Goal: Task Accomplishment & Management: Complete application form

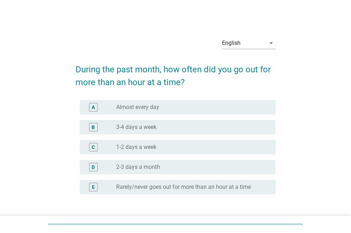
click at [155, 122] on div "B radio_button_unchecked 3-4 days a week" at bounding box center [178, 127] width 196 height 14
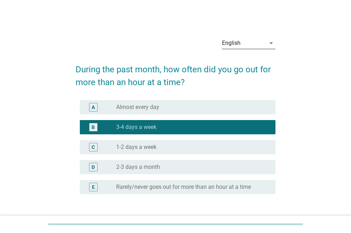
click at [224, 47] on div "English" at bounding box center [244, 42] width 44 height 11
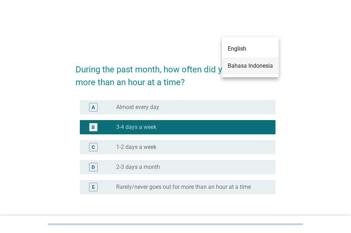
click at [246, 62] on div "Bahasa Indonesia" at bounding box center [250, 66] width 45 height 9
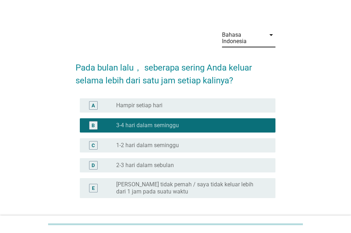
scroll to position [65, 0]
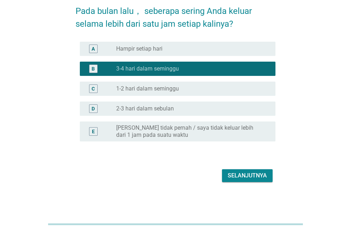
click at [247, 172] on div "Selanjutnya" at bounding box center [247, 176] width 39 height 9
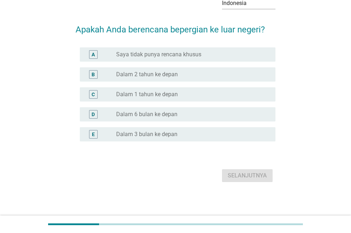
scroll to position [0, 0]
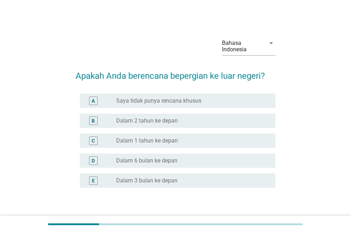
click at [209, 120] on div "radio_button_unchecked Dalam 2 tahun ke depan" at bounding box center [190, 120] width 148 height 7
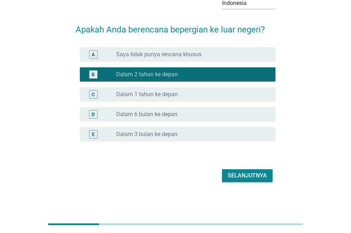
click at [254, 176] on form "Apakah Anda berencana bepergian ke luar negeri? A radio_button_unchecked Saya t…" at bounding box center [176, 100] width 200 height 168
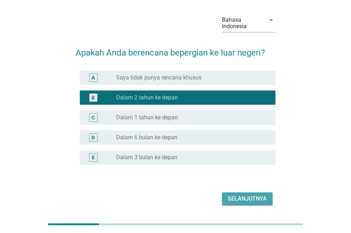
scroll to position [11, 0]
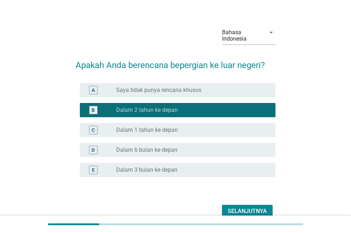
click at [247, 206] on button "Selanjutnya" at bounding box center [247, 211] width 51 height 13
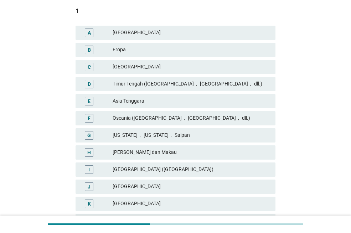
scroll to position [115, 0]
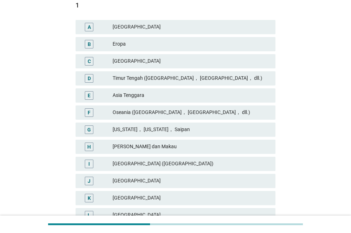
click at [214, 42] on div "Eropa" at bounding box center [191, 44] width 157 height 9
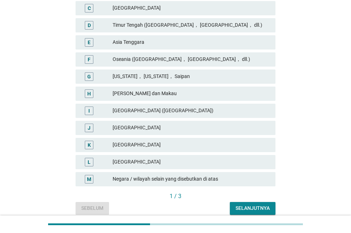
scroll to position [199, 0]
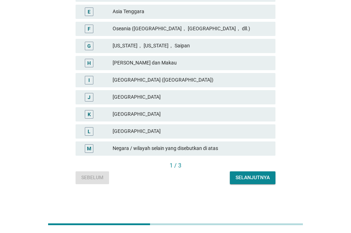
click at [265, 179] on div "Selanjutnya" at bounding box center [253, 177] width 34 height 7
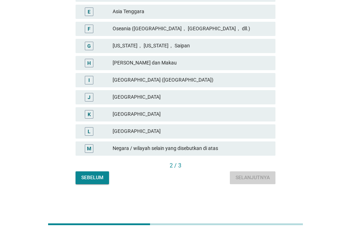
scroll to position [0, 0]
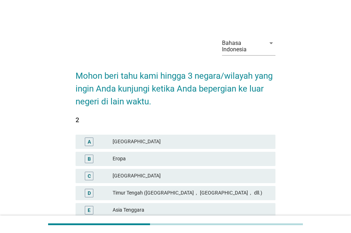
drag, startPoint x: 347, startPoint y: 70, endPoint x: 342, endPoint y: 108, distance: 38.5
click at [342, 108] on div "Bahasa Indonesia arrow_drop_down Mohon beri tahu kami hingga 3 negara/wilayah y…" at bounding box center [175, 207] width 351 height 414
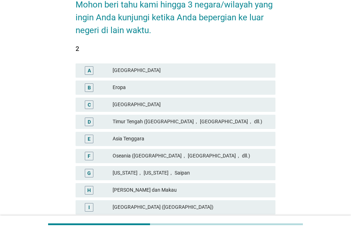
scroll to position [81, 0]
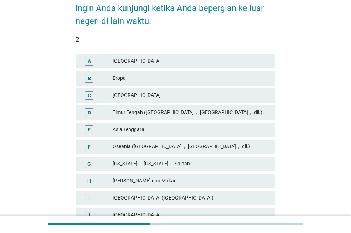
click at [270, 124] on div "E [GEOGRAPHIC_DATA]" at bounding box center [176, 130] width 200 height 14
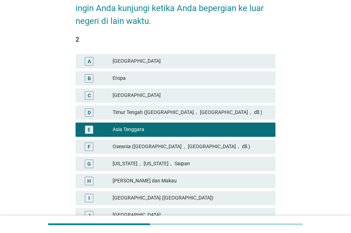
click at [264, 109] on div "Timur Tengah ([GEOGRAPHIC_DATA]， [GEOGRAPHIC_DATA]， dll.)" at bounding box center [191, 112] width 157 height 9
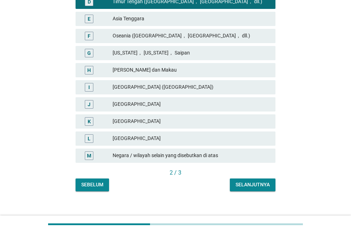
scroll to position [199, 0]
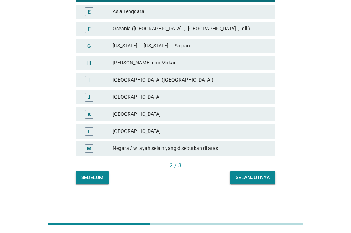
click at [265, 177] on div "Selanjutnya" at bounding box center [253, 177] width 34 height 7
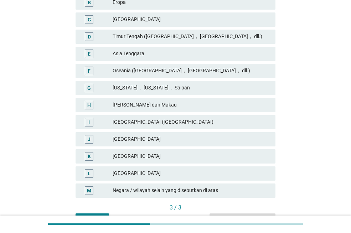
scroll to position [162, 0]
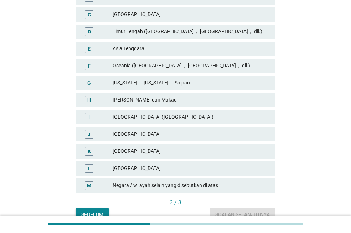
click at [180, 81] on div "[US_STATE]， [US_STATE]， Saipan" at bounding box center [191, 83] width 157 height 9
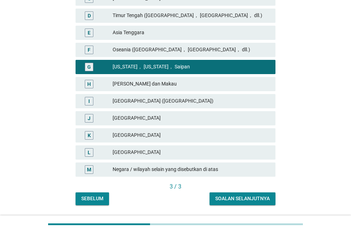
scroll to position [179, 0]
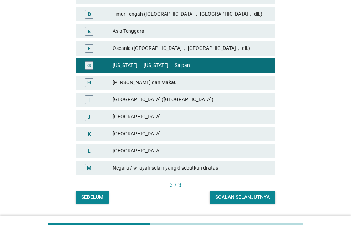
click at [262, 214] on div "Bahasa Indonesia arrow_drop_down Mohon beri tahu kami hingga 3 negara/wilayah y…" at bounding box center [176, 28] width 334 height 380
click at [266, 196] on div "Soalan selanjutnya" at bounding box center [242, 197] width 55 height 7
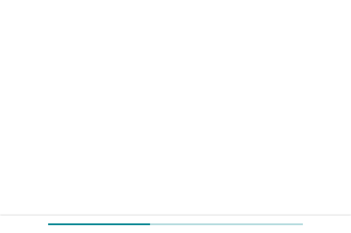
scroll to position [0, 0]
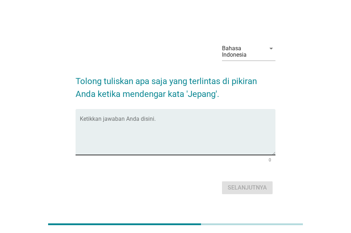
click at [198, 129] on textarea "Ketikkan jawaban Anda disini." at bounding box center [178, 136] width 196 height 37
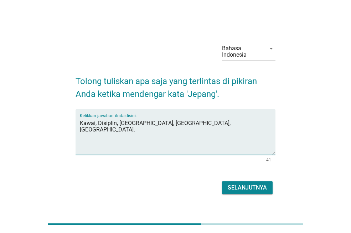
type textarea "Kawai, Disiplin, [GEOGRAPHIC_DATA], [GEOGRAPHIC_DATA], [GEOGRAPHIC_DATA],"
click at [255, 188] on div "Selanjutnya" at bounding box center [247, 188] width 39 height 9
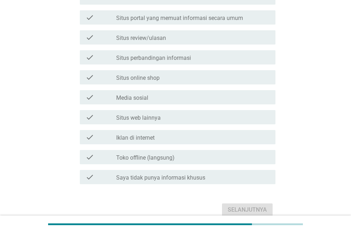
scroll to position [242, 0]
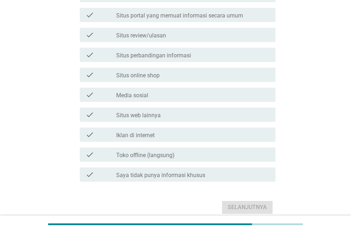
click at [145, 131] on div "check_box_outline_blank Iklan di internet" at bounding box center [193, 135] width 154 height 9
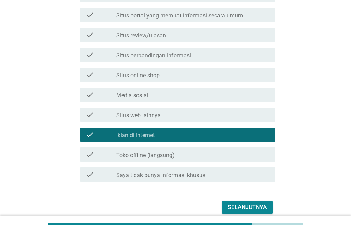
click at [156, 116] on label "Situs web lainnya" at bounding box center [138, 115] width 45 height 7
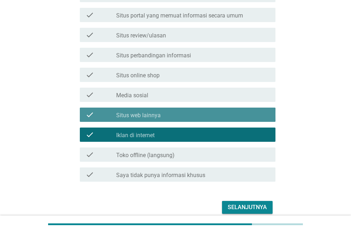
click at [157, 101] on div "check check_box_outline_blank Media sosial" at bounding box center [178, 95] width 196 height 14
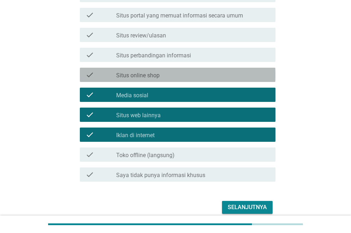
click at [180, 72] on div "check_box_outline_blank Situs online shop" at bounding box center [193, 75] width 154 height 9
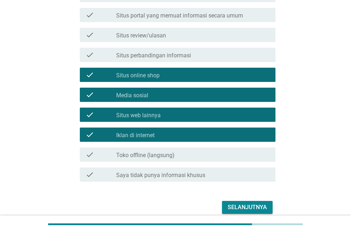
click at [235, 207] on div "Selanjutnya" at bounding box center [247, 207] width 39 height 9
